Goal: Information Seeking & Learning: Check status

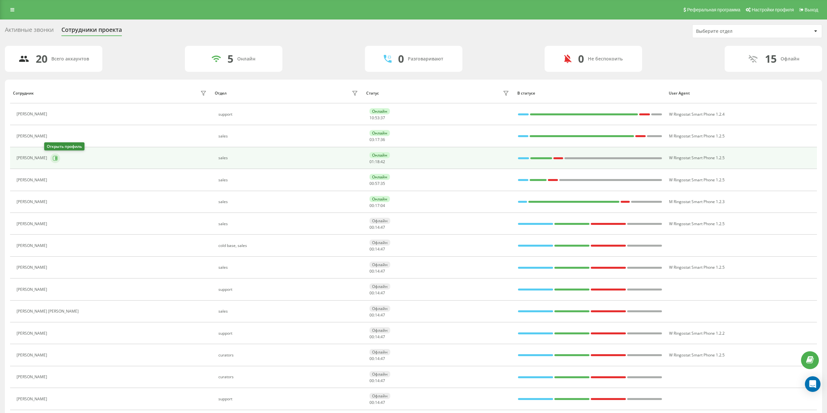
click at [55, 157] on icon at bounding box center [56, 157] width 2 height 3
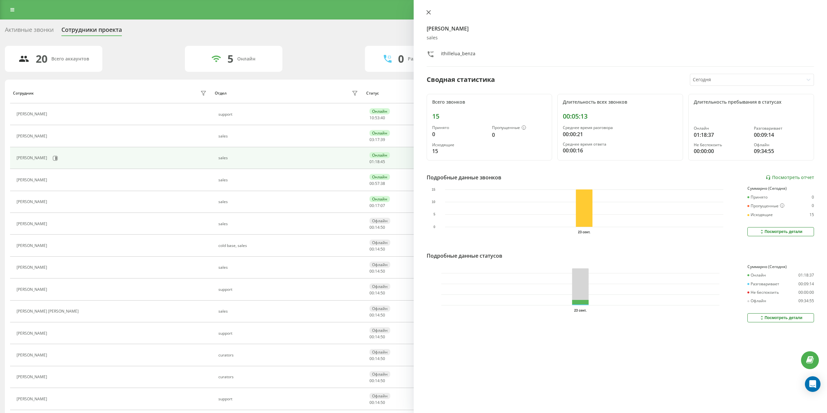
click at [432, 12] on button at bounding box center [428, 13] width 8 height 6
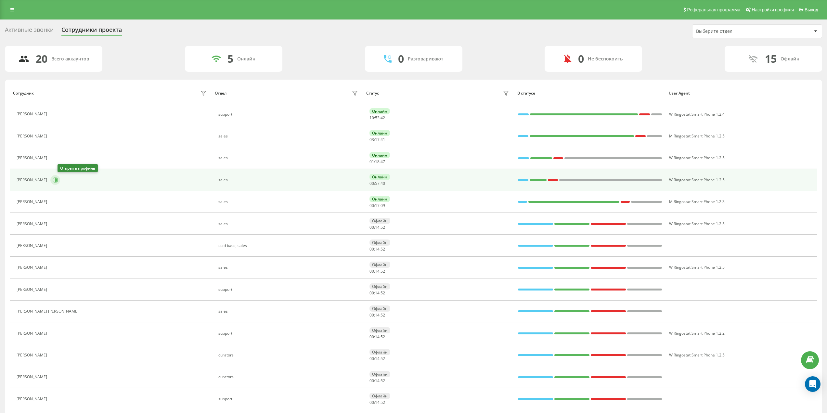
click at [60, 184] on button at bounding box center [55, 180] width 10 height 10
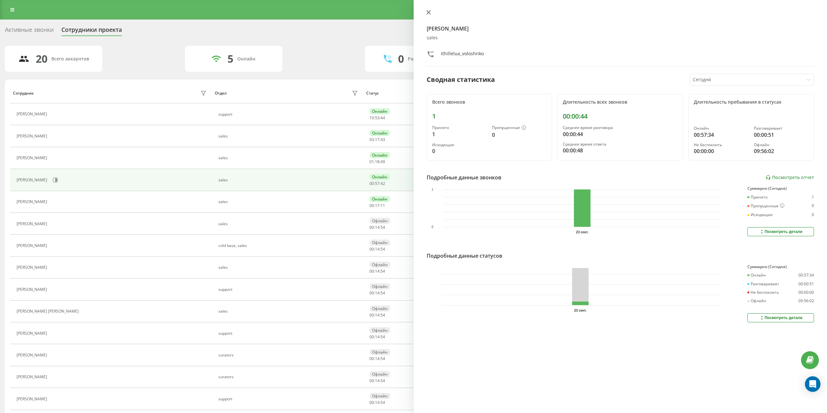
click at [428, 13] on icon at bounding box center [428, 12] width 5 height 5
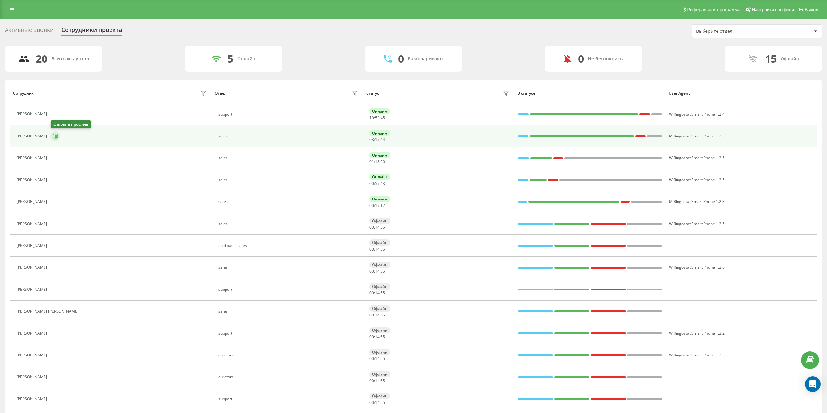
click at [53, 135] on icon at bounding box center [55, 135] width 5 height 5
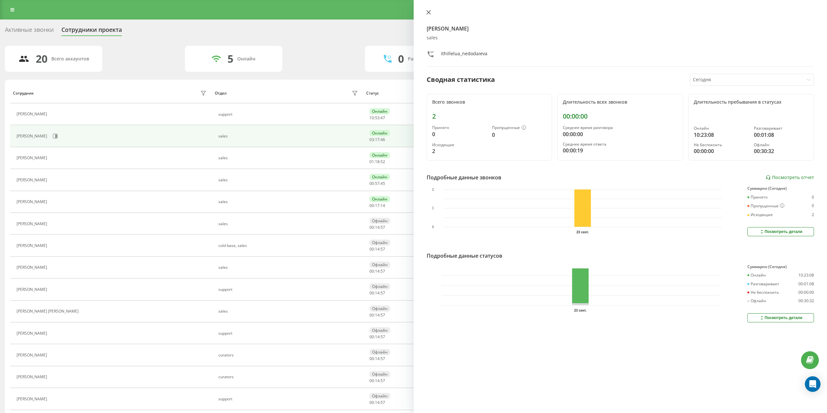
click at [427, 13] on icon at bounding box center [428, 12] width 4 height 4
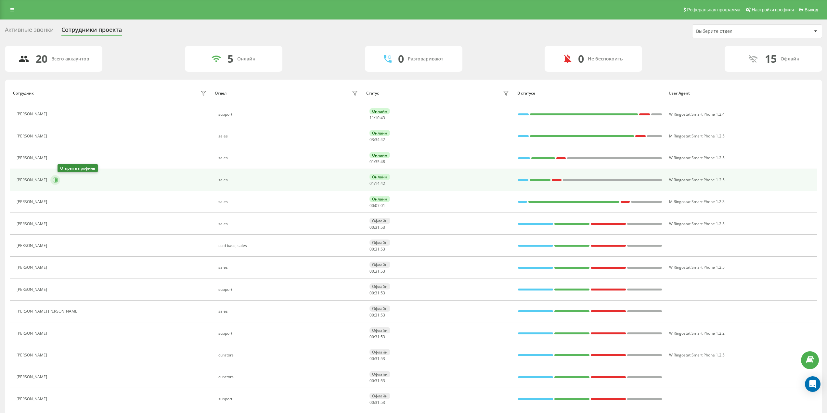
click at [58, 179] on icon at bounding box center [55, 179] width 5 height 5
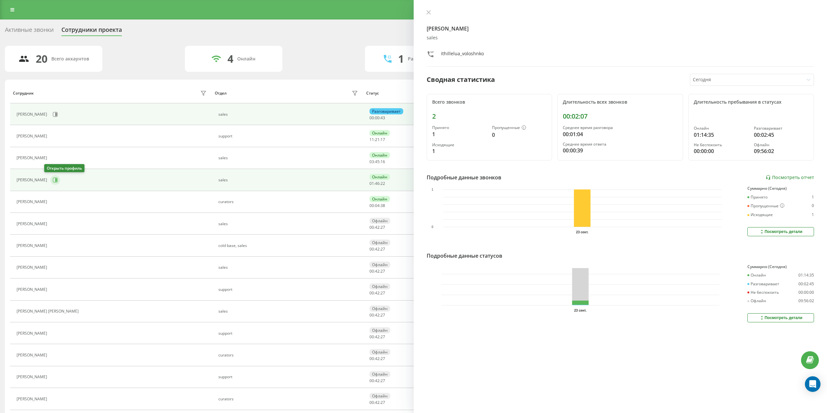
click at [50, 176] on button at bounding box center [55, 180] width 10 height 10
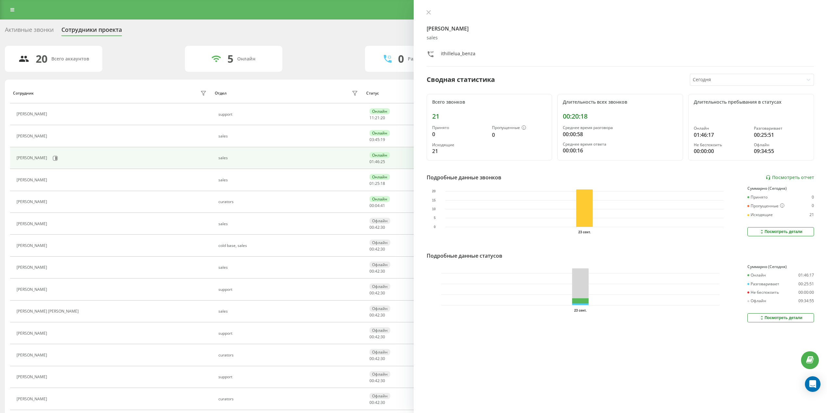
click at [433, 9] on div "[PERSON_NAME] sales ithillelua_benza Сводная статистика [DATE] Всего звонков 21…" at bounding box center [619, 206] width 413 height 413
click at [432, 12] on button at bounding box center [428, 13] width 8 height 6
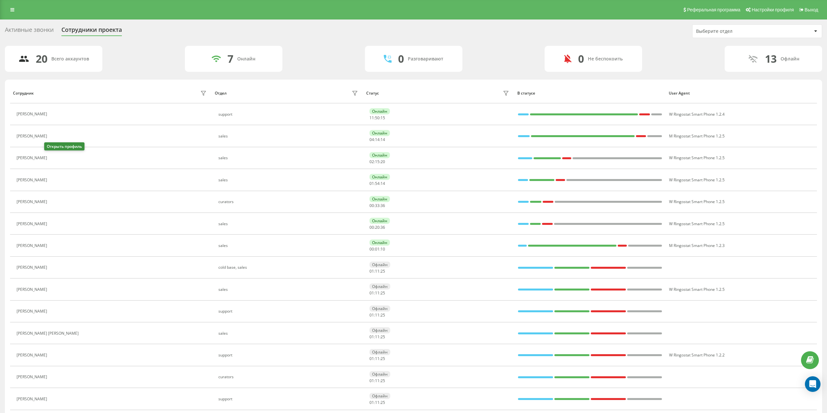
click at [52, 156] on icon at bounding box center [54, 158] width 5 height 5
